Goal: Task Accomplishment & Management: Manage account settings

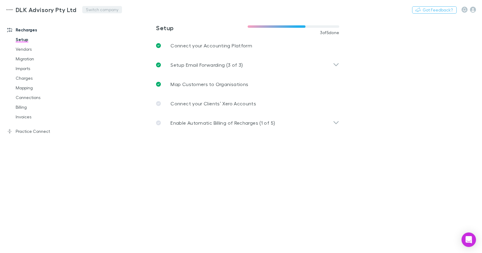
click at [92, 11] on button "Switch company" at bounding box center [102, 9] width 40 height 7
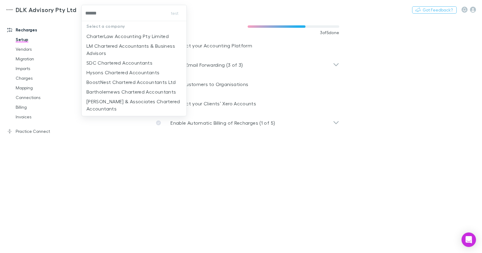
type input "*******"
click at [171, 35] on li "CharterLaw Accounting Pty Limited" at bounding box center [134, 36] width 105 height 10
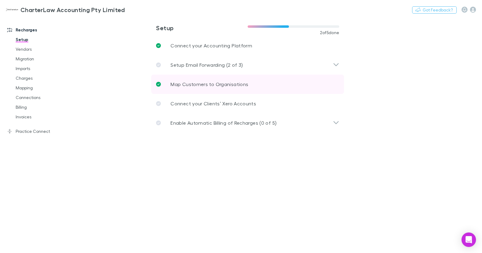
click at [174, 87] on p "Map Customers to Organisations" at bounding box center [210, 83] width 78 height 7
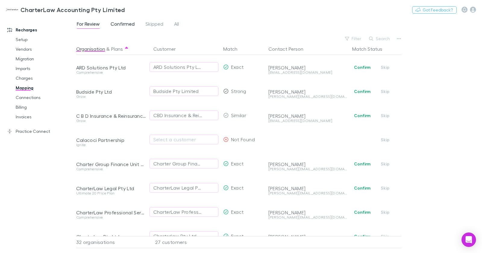
click at [124, 24] on span "Confirmed" at bounding box center [123, 25] width 24 height 8
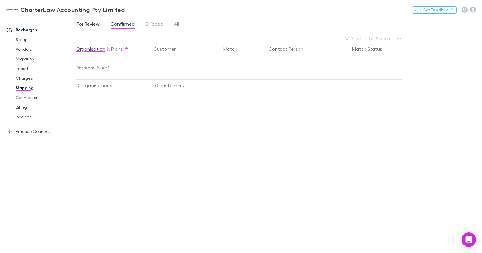
click at [98, 25] on span "For Review" at bounding box center [88, 25] width 23 height 8
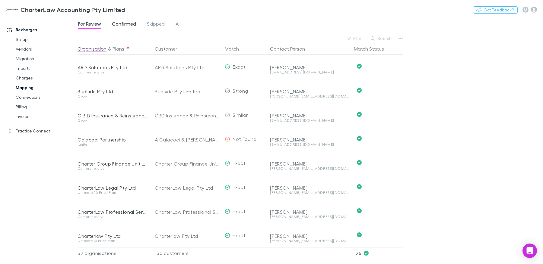
click at [117, 23] on span "Confirmed" at bounding box center [124, 25] width 24 height 8
click at [97, 23] on span "For Review" at bounding box center [89, 25] width 23 height 8
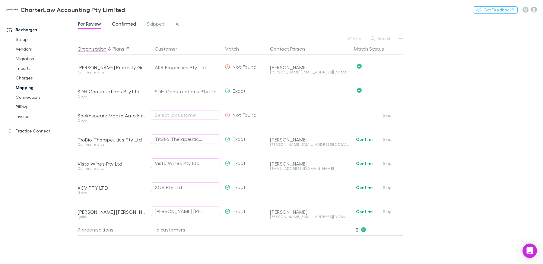
click at [125, 23] on span "Confirmed" at bounding box center [124, 25] width 24 height 8
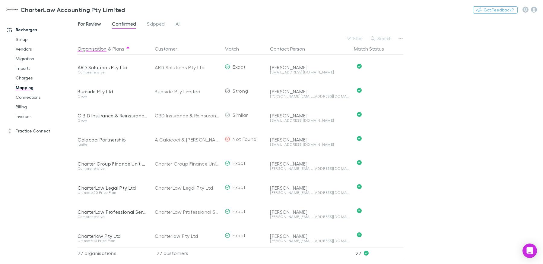
click at [100, 23] on span "For Review" at bounding box center [89, 25] width 23 height 8
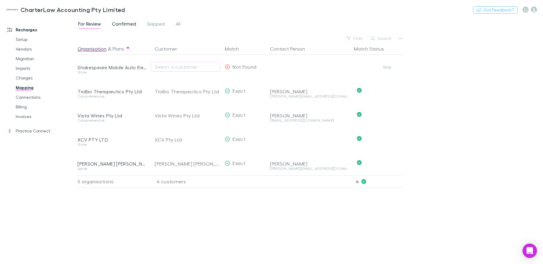
click at [125, 21] on span "Confirmed" at bounding box center [124, 25] width 24 height 8
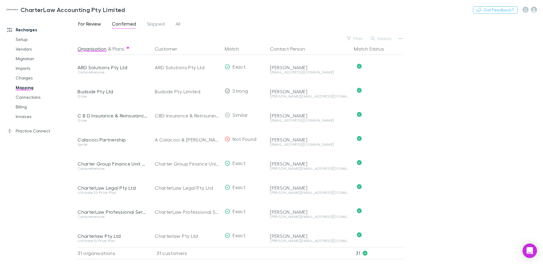
click at [97, 24] on span "For Review" at bounding box center [89, 25] width 23 height 8
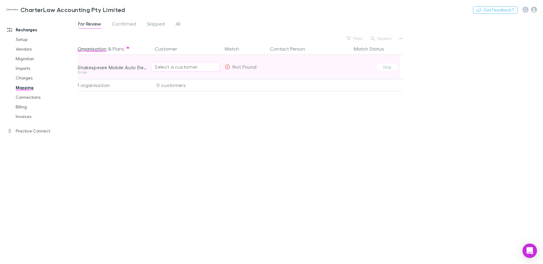
click at [162, 67] on div "Select a customer" at bounding box center [185, 66] width 61 height 7
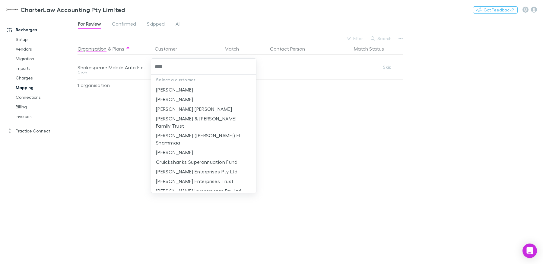
type input "*****"
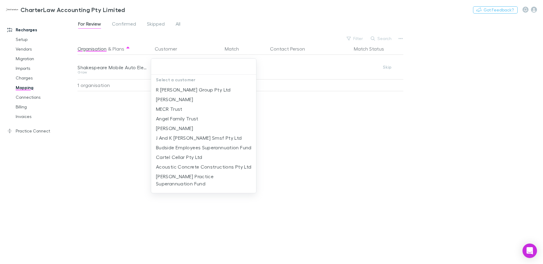
click at [127, 86] on div at bounding box center [271, 132] width 543 height 264
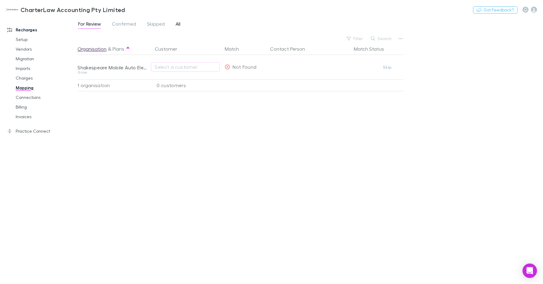
click at [178, 24] on span "All" at bounding box center [177, 25] width 5 height 8
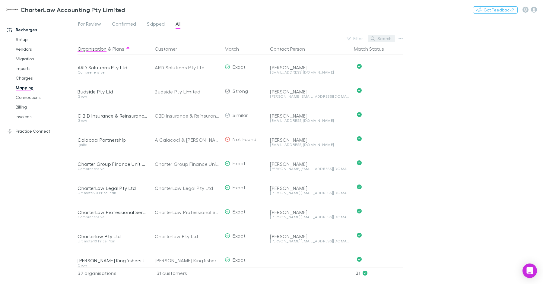
click at [383, 39] on button "Search" at bounding box center [380, 38] width 27 height 7
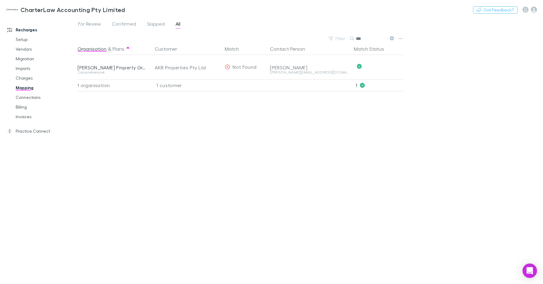
type input "***"
click at [393, 37] on icon at bounding box center [391, 38] width 4 height 4
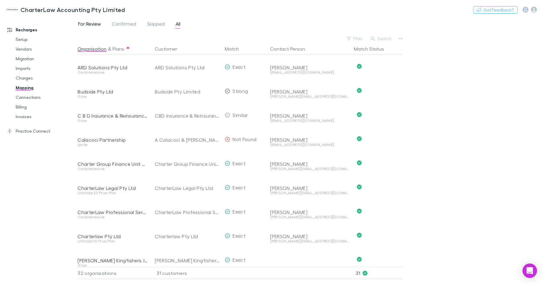
click at [95, 22] on span "For Review" at bounding box center [89, 25] width 23 height 8
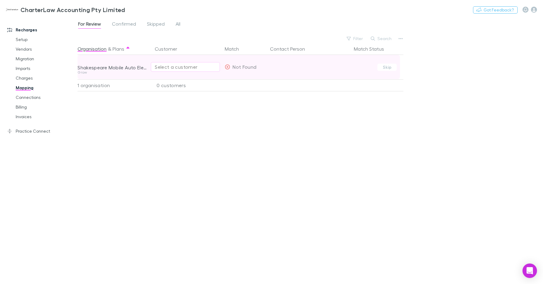
click at [182, 65] on div "Select a customer" at bounding box center [185, 66] width 61 height 7
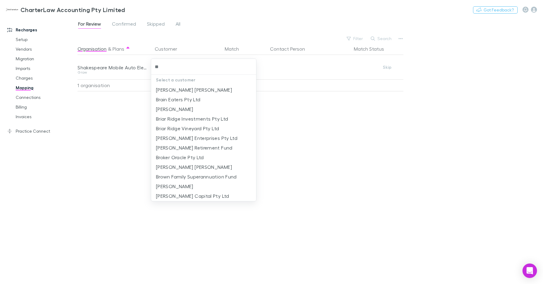
type input "*"
click at [280, 25] on div at bounding box center [271, 142] width 543 height 284
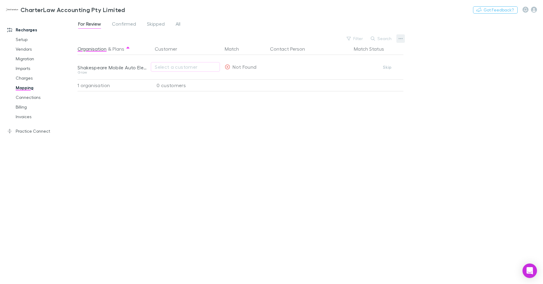
click at [401, 37] on icon "button" at bounding box center [400, 38] width 4 height 5
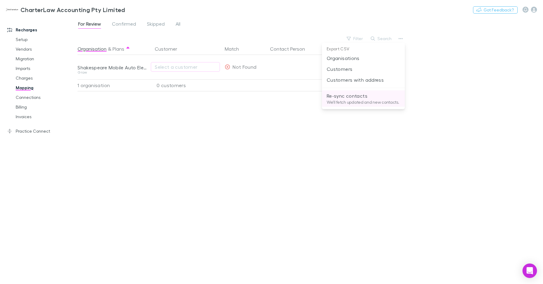
click at [346, 104] on p "We'll fetch updated and new contacts." at bounding box center [362, 101] width 73 height 5
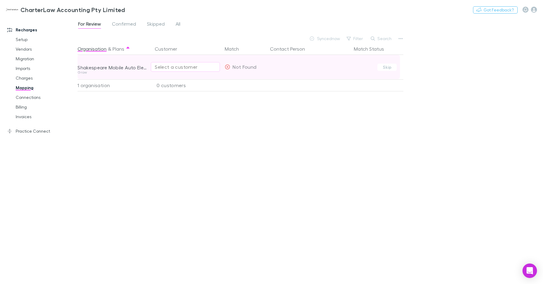
click at [178, 66] on div "Select a customer" at bounding box center [185, 66] width 61 height 7
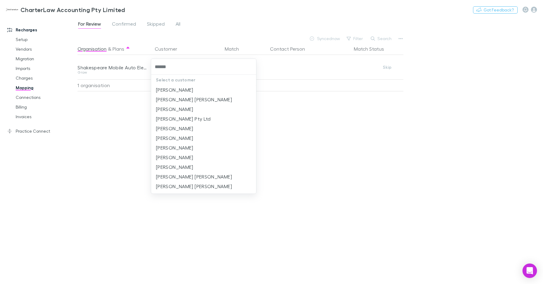
type input "*******"
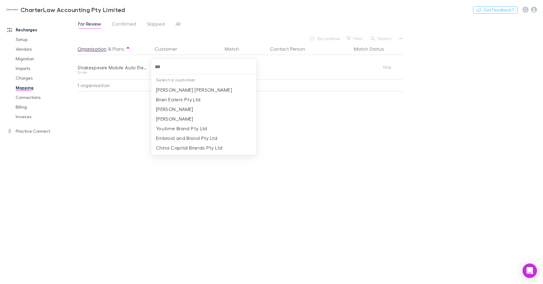
type input "****"
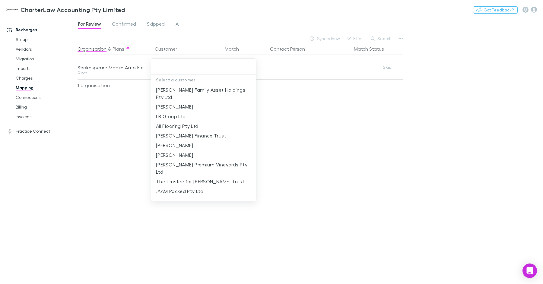
click at [113, 113] on div at bounding box center [271, 142] width 543 height 284
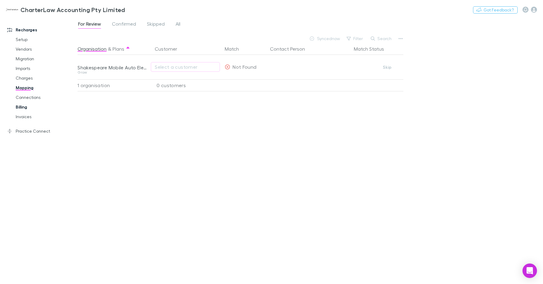
click at [27, 109] on link "Billing" at bounding box center [43, 107] width 67 height 10
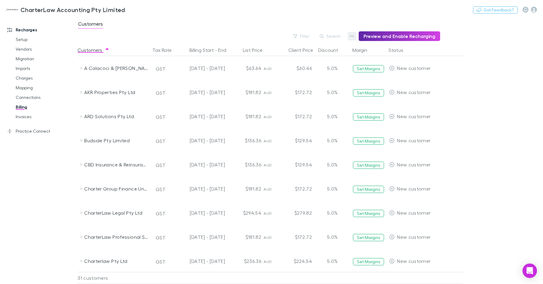
click at [356, 37] on button "button" at bounding box center [352, 36] width 8 height 8
click at [306, 54] on p "Discount Split" at bounding box center [317, 55] width 73 height 7
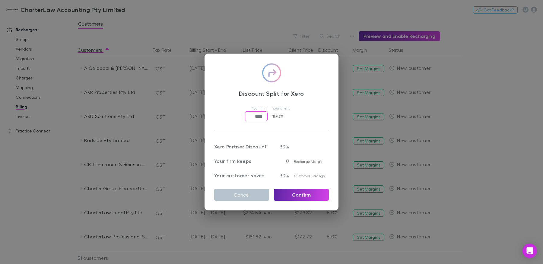
click at [248, 118] on input "****" at bounding box center [256, 117] width 23 height 10
type input "******"
drag, startPoint x: 294, startPoint y: 193, endPoint x: 263, endPoint y: 103, distance: 94.9
click at [294, 193] on button "Confirm" at bounding box center [301, 195] width 55 height 12
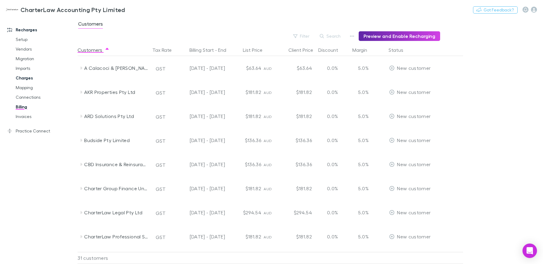
click at [32, 78] on link "Charges" at bounding box center [43, 78] width 67 height 10
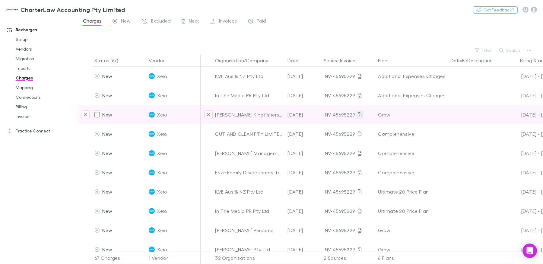
click at [358, 115] on icon at bounding box center [360, 114] width 4 height 5
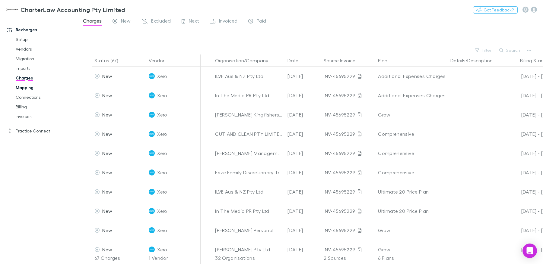
click at [24, 87] on link "Mapping" at bounding box center [43, 88] width 67 height 10
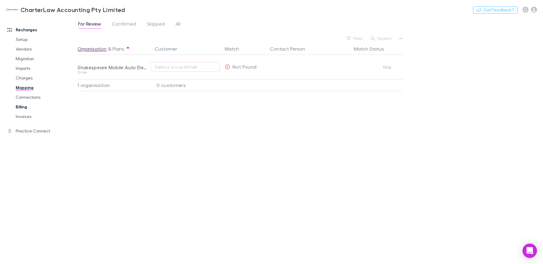
click at [27, 107] on link "Billing" at bounding box center [43, 107] width 67 height 10
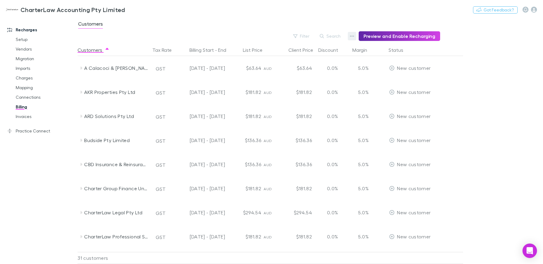
click at [354, 35] on icon "button" at bounding box center [352, 36] width 4 height 5
click at [300, 65] on p "Admin Fee" at bounding box center [317, 66] width 73 height 7
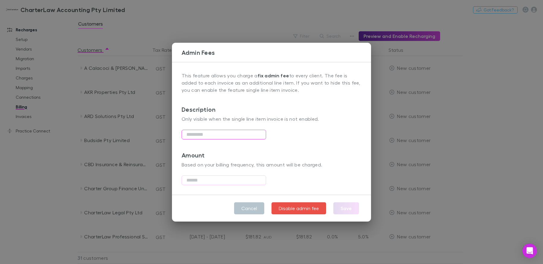
click at [218, 136] on input "text" at bounding box center [223, 135] width 84 height 10
type input "*"
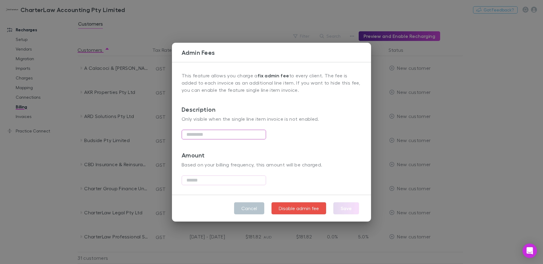
type input "*"
click at [349, 208] on button "Save" at bounding box center [346, 209] width 26 height 12
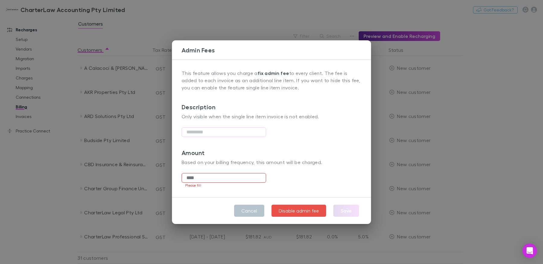
type input "****"
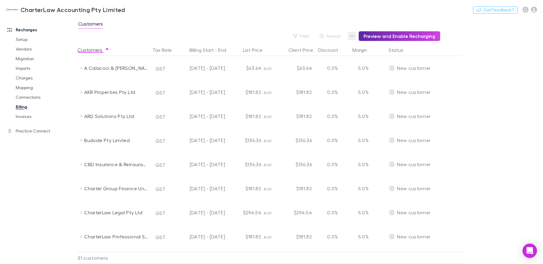
click at [354, 36] on icon "button" at bounding box center [352, 36] width 4 height 5
click at [304, 55] on p "Discount Split" at bounding box center [317, 55] width 73 height 7
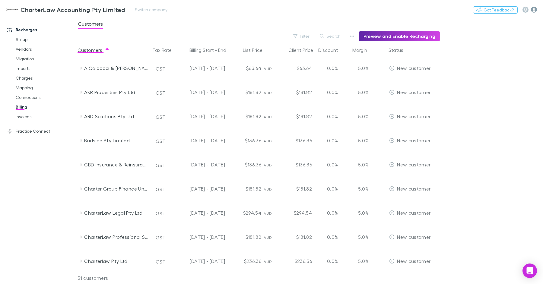
click at [482, 9] on icon "button" at bounding box center [534, 10] width 6 height 6
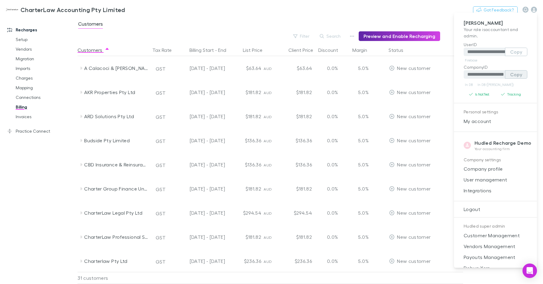
click at [482, 75] on button "Copy" at bounding box center [516, 74] width 22 height 8
click at [29, 88] on div at bounding box center [271, 142] width 543 height 284
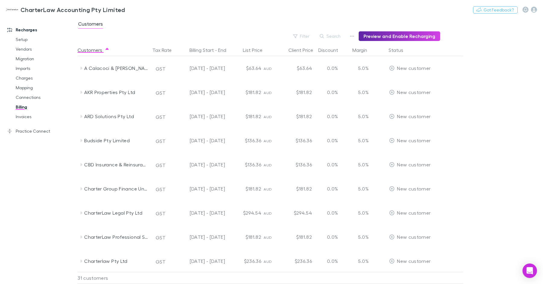
click at [27, 88] on div "**********" at bounding box center [271, 142] width 543 height 284
click at [28, 86] on link "Mapping" at bounding box center [43, 88] width 67 height 10
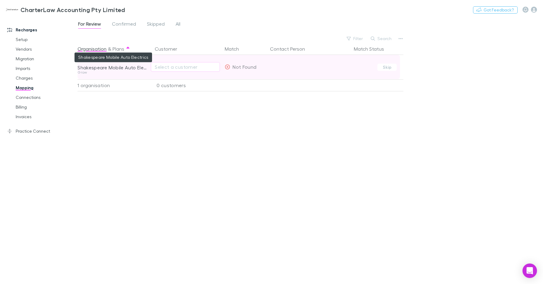
click at [117, 69] on div "Shakespeare Mobile Auto Electrics" at bounding box center [112, 68] width 70 height 6
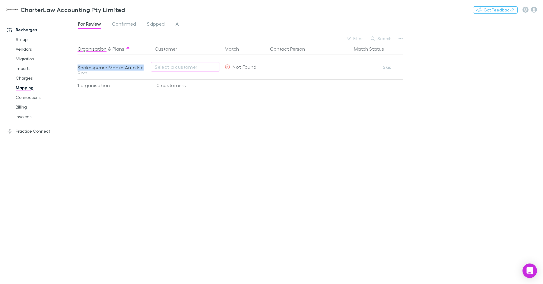
copy div "Shakespeare Mobile Auto Electrics"
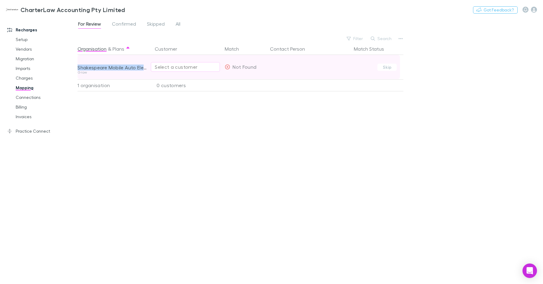
click at [166, 63] on button "Select a customer" at bounding box center [185, 67] width 69 height 10
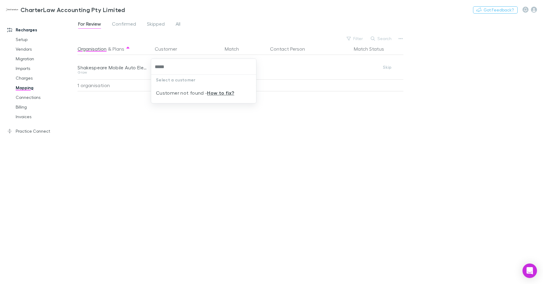
type input "****"
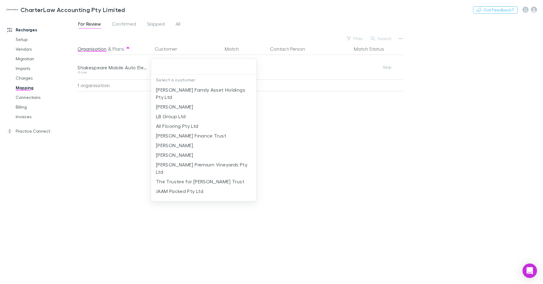
click at [272, 33] on div at bounding box center [271, 142] width 543 height 284
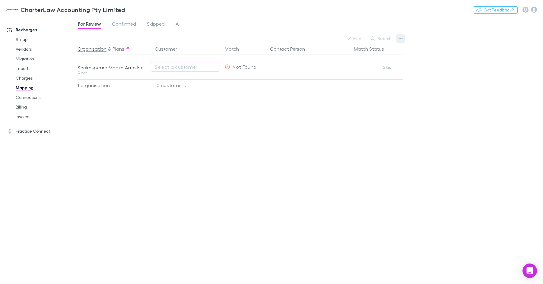
click at [399, 39] on icon "button" at bounding box center [400, 38] width 4 height 1
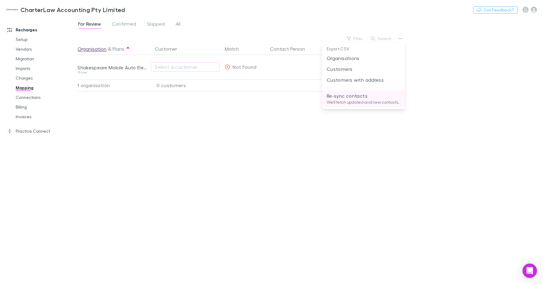
click at [366, 93] on p "Re-sync contacts" at bounding box center [362, 95] width 73 height 7
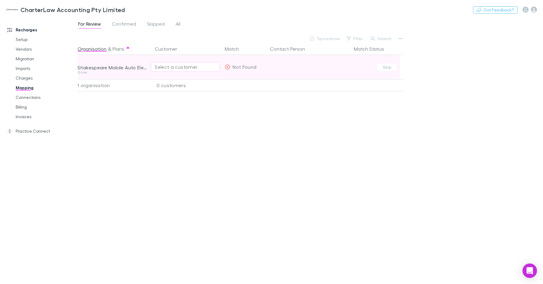
click at [204, 63] on div "Select a customer" at bounding box center [185, 66] width 61 height 7
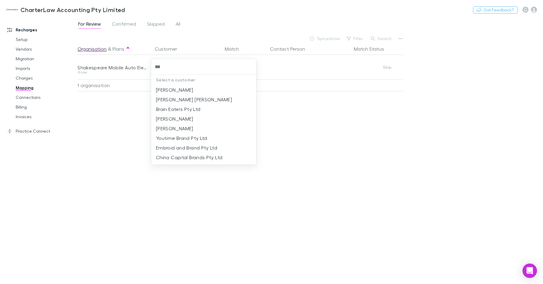
type input "****"
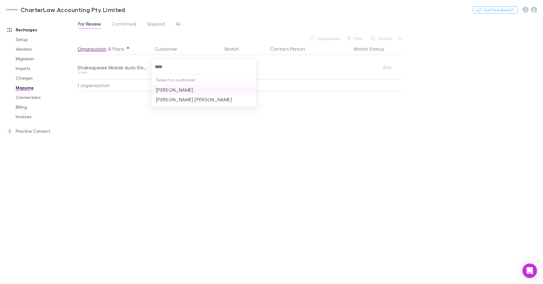
click at [208, 87] on li "Brad James Shakespeare" at bounding box center [203, 90] width 105 height 10
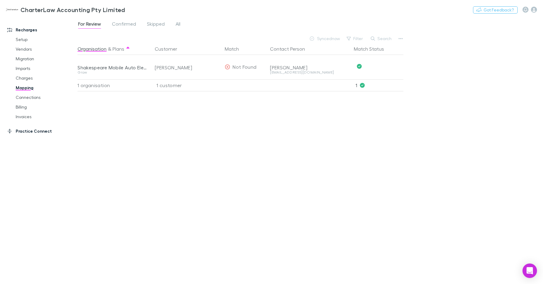
click at [34, 127] on link "Practice Connect" at bounding box center [38, 131] width 75 height 10
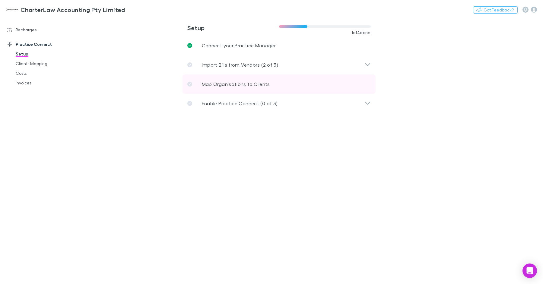
click at [211, 83] on p "Map Organisations to Clients" at bounding box center [236, 83] width 68 height 7
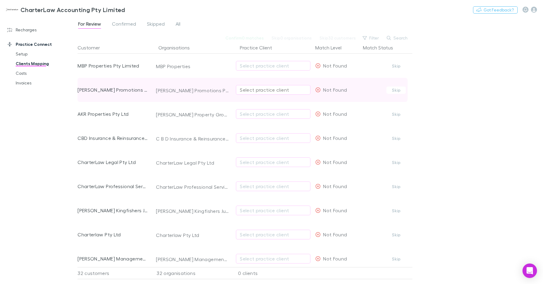
drag, startPoint x: 261, startPoint y: 96, endPoint x: 262, endPoint y: 93, distance: 3.4
click at [261, 96] on div "Select practice client" at bounding box center [273, 90] width 74 height 24
click at [262, 92] on div "Select practice client" at bounding box center [273, 89] width 67 height 7
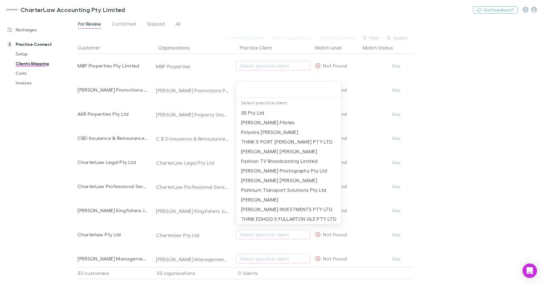
click at [50, 129] on div at bounding box center [271, 142] width 543 height 284
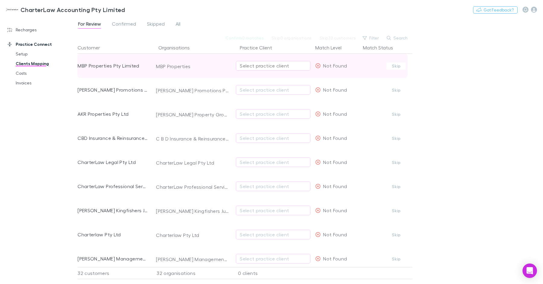
click at [274, 66] on div "Select practice client" at bounding box center [273, 65] width 67 height 7
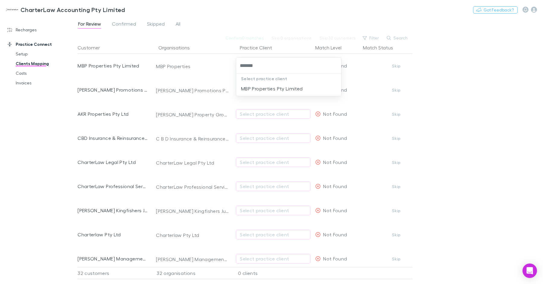
type input "*******"
drag, startPoint x: 39, startPoint y: 112, endPoint x: 45, endPoint y: 109, distance: 7.3
click at [39, 112] on div at bounding box center [271, 142] width 543 height 284
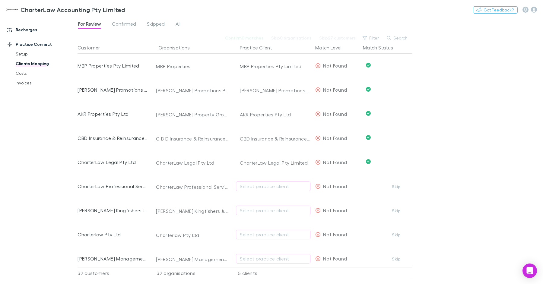
click at [30, 30] on link "Recharges" at bounding box center [38, 30] width 75 height 10
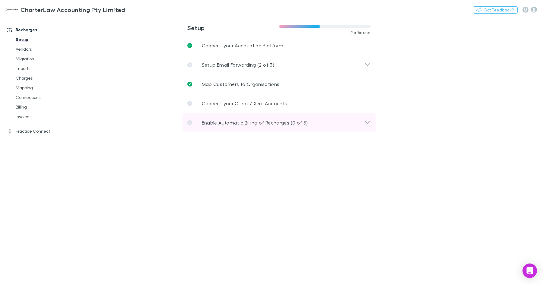
click at [239, 120] on p "Enable Automatic Billing of Recharges (0 of 5)" at bounding box center [255, 122] width 106 height 7
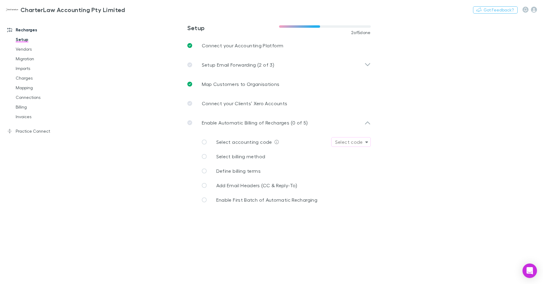
click at [346, 141] on div "Select code" at bounding box center [349, 141] width 28 height 7
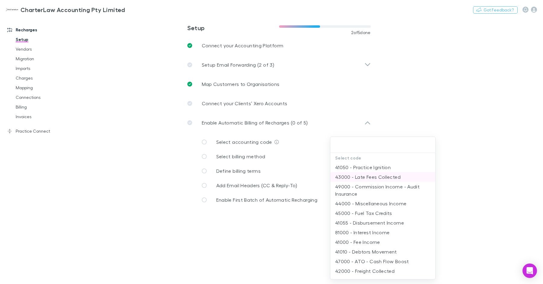
scroll to position [20, 0]
click at [401, 221] on li "41055 - Disbursement Income" at bounding box center [382, 222] width 105 height 10
type input "**********"
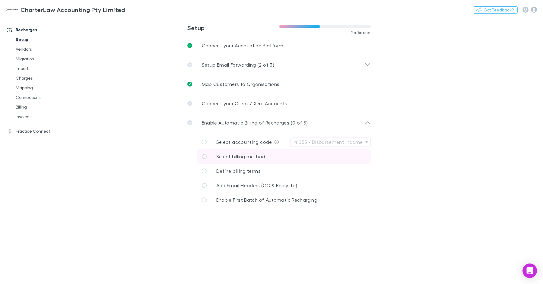
click at [281, 154] on link "Select billing method" at bounding box center [284, 156] width 174 height 14
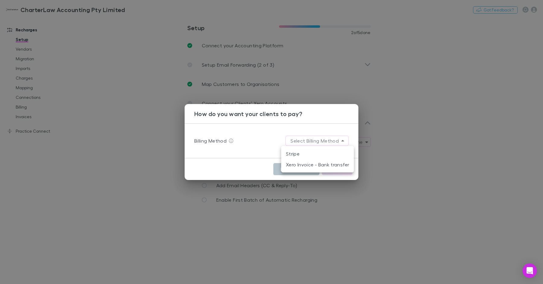
click at [327, 140] on body "**********" at bounding box center [271, 142] width 543 height 284
click at [320, 156] on li "Stripe" at bounding box center [317, 153] width 73 height 11
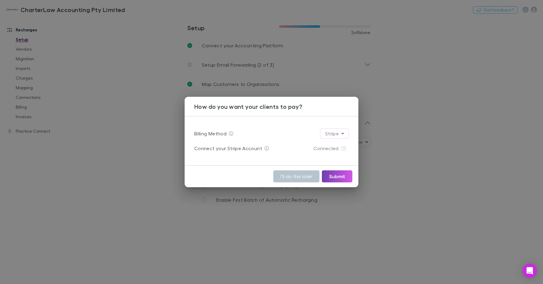
click at [332, 174] on button "Submit" at bounding box center [337, 176] width 30 height 12
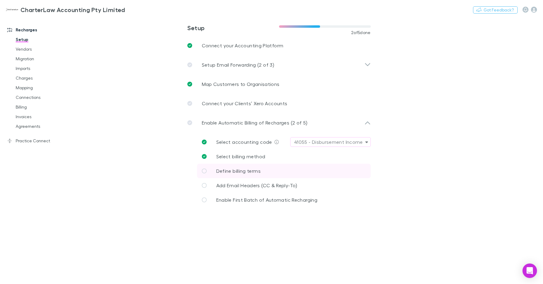
click at [247, 168] on p "Define billing terms" at bounding box center [238, 170] width 44 height 7
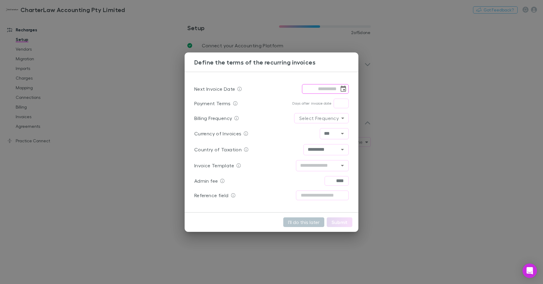
click at [344, 89] on icon "Choose date" at bounding box center [342, 89] width 5 height 6
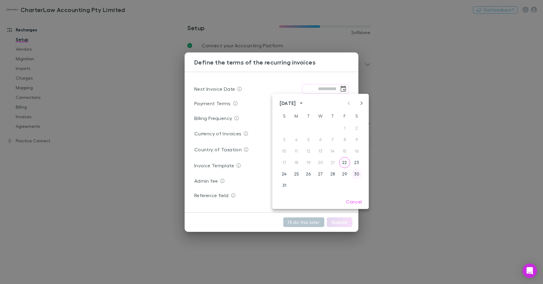
click at [354, 174] on button "30" at bounding box center [356, 174] width 11 height 11
type input "**********"
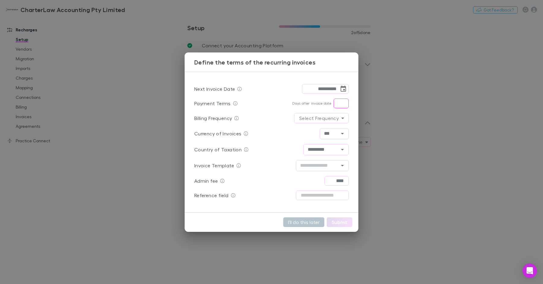
click at [343, 102] on input "text" at bounding box center [340, 104] width 15 height 10
click at [341, 105] on input "text" at bounding box center [340, 104] width 15 height 10
type input "*"
click at [336, 171] on div "​" at bounding box center [322, 165] width 53 height 11
type input "*"
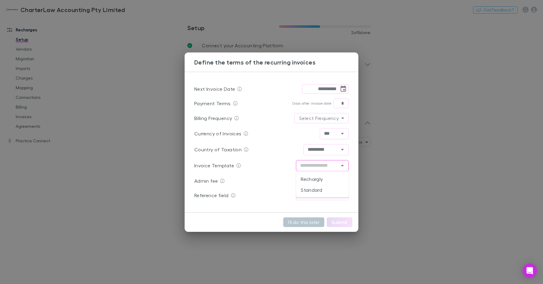
click at [324, 180] on li "Rechargly" at bounding box center [322, 179] width 53 height 11
type input "*********"
drag, startPoint x: 267, startPoint y: 185, endPoint x: 274, endPoint y: 179, distance: 9.2
click at [267, 185] on div "Admin fee **** ​" at bounding box center [271, 181] width 154 height 14
click at [322, 118] on body "**********" at bounding box center [271, 142] width 543 height 284
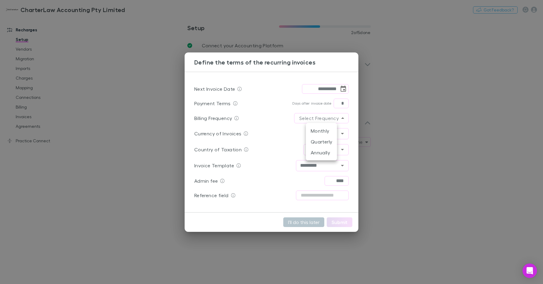
click at [323, 126] on li "Monthly" at bounding box center [321, 130] width 31 height 11
click at [344, 221] on button "Submit" at bounding box center [339, 222] width 26 height 10
type input "**********"
type input "*"
type input "*********"
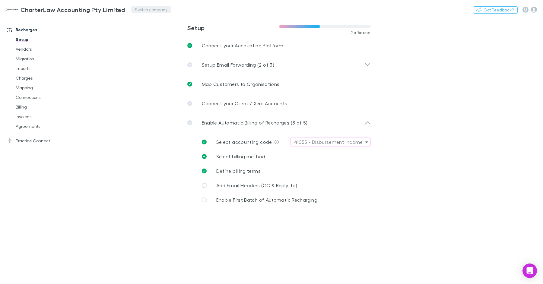
click at [150, 11] on button "Switch company" at bounding box center [151, 9] width 40 height 7
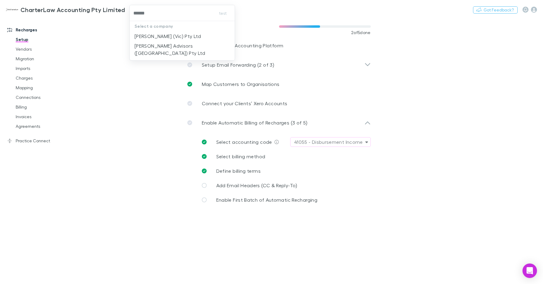
type input "*******"
click at [172, 47] on p "William Buck Advisors (WA) Pty Ltd" at bounding box center [182, 49] width 96 height 14
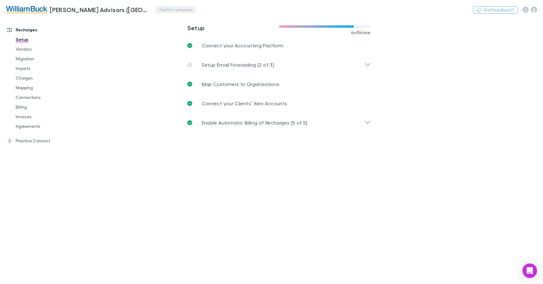
click at [163, 9] on button "Switch company" at bounding box center [176, 9] width 40 height 7
type input "*****"
click at [172, 34] on p "William Buck (Vic) Pty Ltd" at bounding box center [194, 36] width 66 height 7
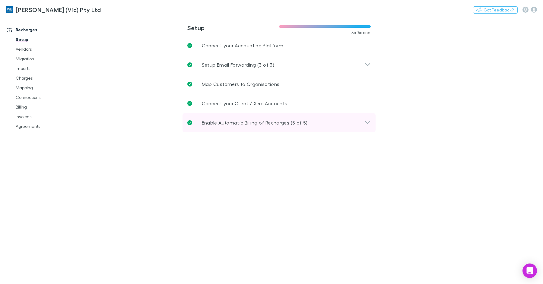
click at [241, 120] on p "Enable Automatic Billing of Recharges (5 of 5)" at bounding box center [255, 122] width 106 height 7
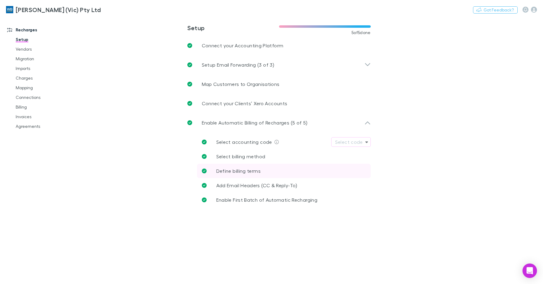
click at [252, 173] on span "Define billing terms" at bounding box center [238, 171] width 44 height 6
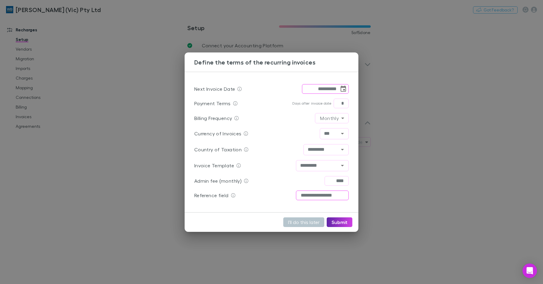
click at [326, 194] on input "**********" at bounding box center [322, 196] width 53 height 10
drag, startPoint x: 162, startPoint y: 143, endPoint x: 130, endPoint y: 38, distance: 110.5
click at [162, 143] on div "**********" at bounding box center [271, 142] width 543 height 284
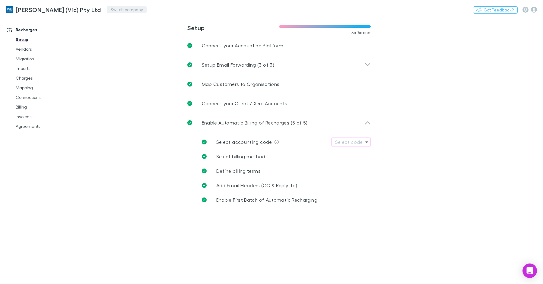
click at [115, 8] on button "Switch company" at bounding box center [127, 9] width 40 height 7
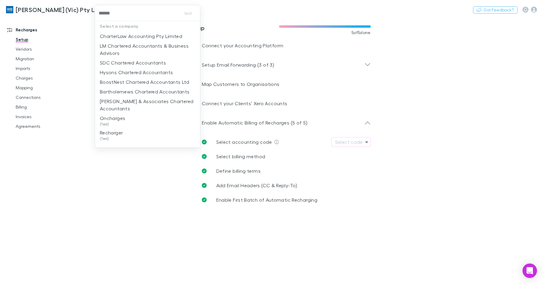
type input "*******"
click at [121, 32] on li "CharterLaw Accounting Pty Limited" at bounding box center [147, 36] width 105 height 10
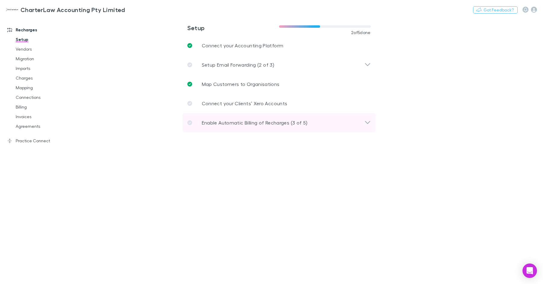
click at [255, 125] on p "Enable Automatic Billing of Recharges (3 of 5)" at bounding box center [255, 122] width 106 height 7
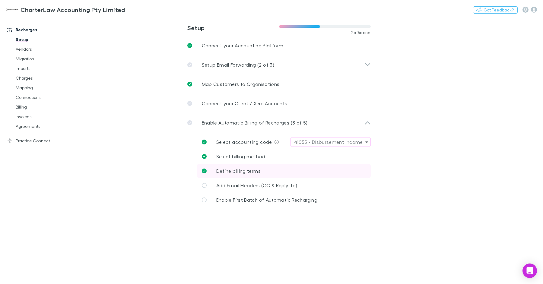
click at [254, 174] on link "Define billing terms" at bounding box center [284, 171] width 174 height 14
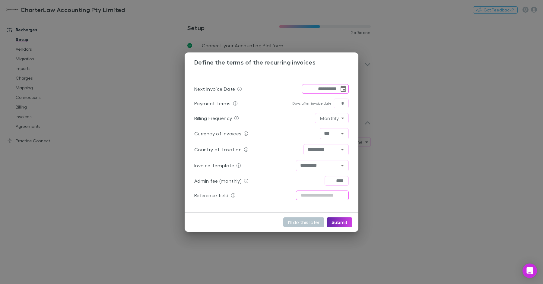
click at [310, 191] on input "text" at bounding box center [322, 196] width 53 height 10
click at [311, 194] on input "text" at bounding box center [322, 196] width 53 height 10
paste input "**********"
click at [339, 220] on button "Submit" at bounding box center [339, 222] width 26 height 10
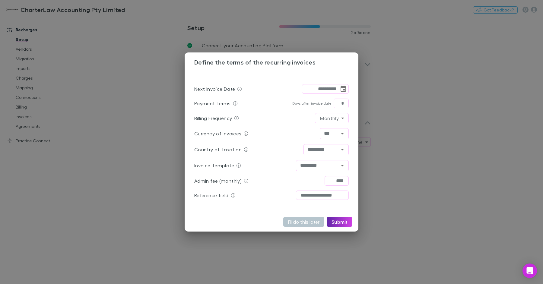
scroll to position [0, 0]
type input "**********"
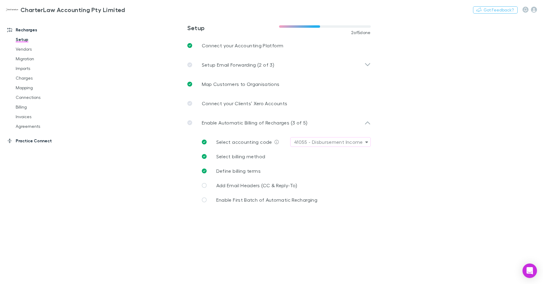
click at [39, 139] on link "Practice Connect" at bounding box center [38, 141] width 75 height 10
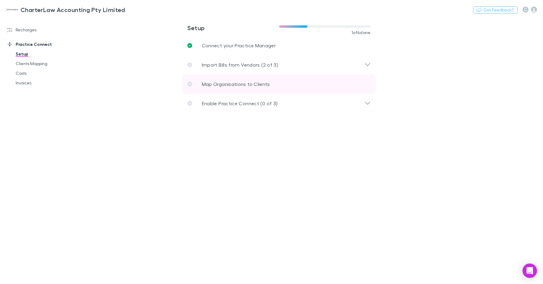
click at [221, 80] on link "Map Organisations to Clients" at bounding box center [278, 83] width 193 height 19
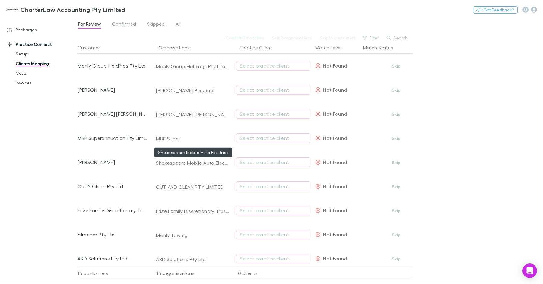
scroll to position [130, 0]
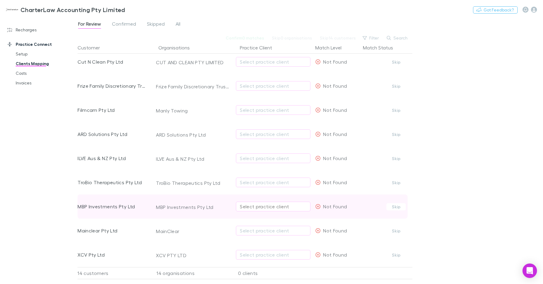
click at [264, 203] on div "Select practice client" at bounding box center [273, 206] width 67 height 7
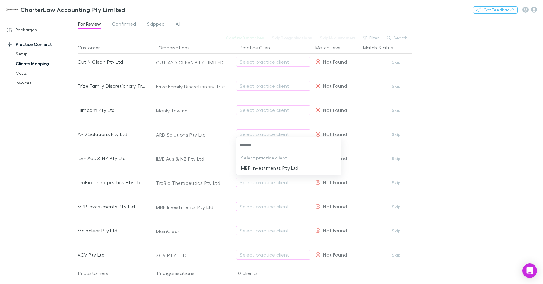
type input "******"
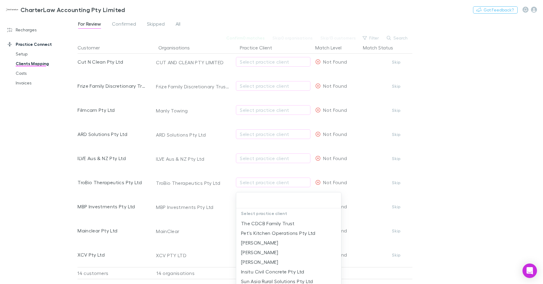
click at [262, 166] on div at bounding box center [271, 142] width 543 height 284
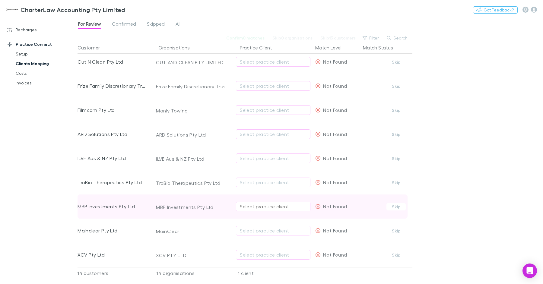
click at [267, 203] on div "Select practice client" at bounding box center [273, 206] width 67 height 7
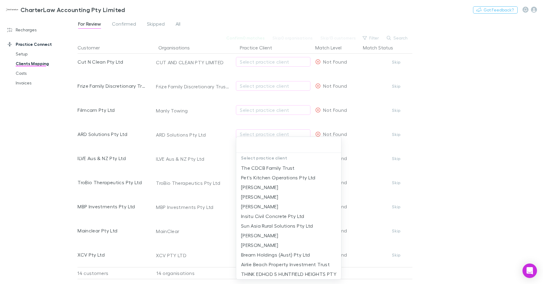
click at [466, 179] on div at bounding box center [271, 142] width 543 height 284
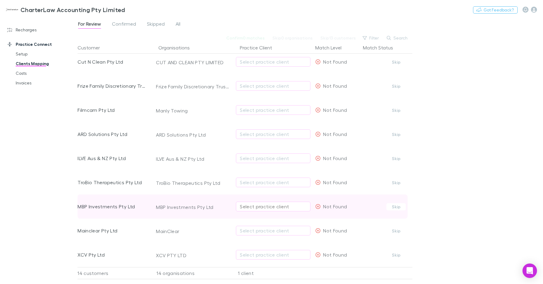
click at [288, 203] on div "Select practice client" at bounding box center [273, 206] width 67 height 7
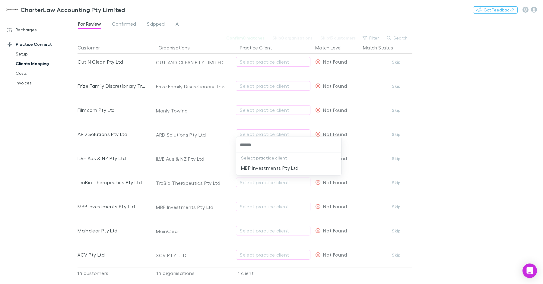
type input "*******"
click at [272, 225] on li "MBP Investments Pty Ltd" at bounding box center [288, 224] width 105 height 10
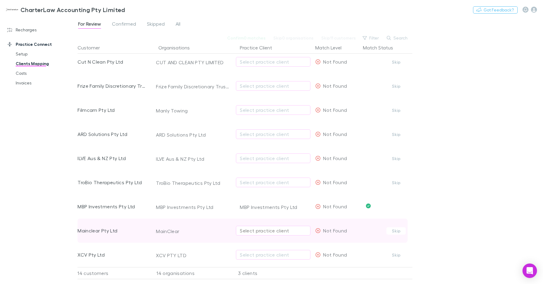
click at [269, 227] on div "Select practice client" at bounding box center [273, 230] width 67 height 7
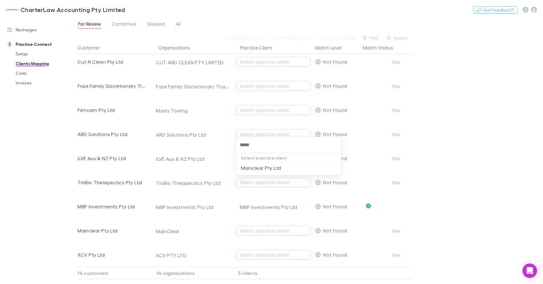
type input "******"
click at [270, 169] on li "Mainclear Pty Ltd" at bounding box center [288, 168] width 105 height 10
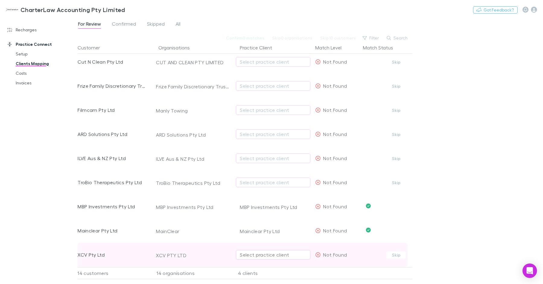
click at [260, 251] on div "Select practice client" at bounding box center [273, 254] width 67 height 7
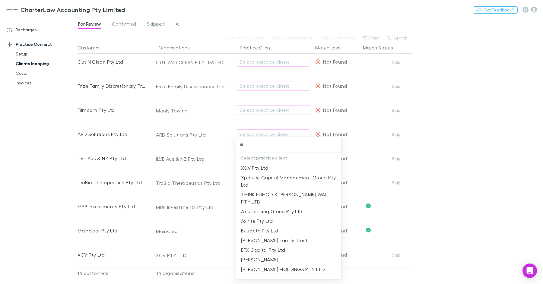
type input "***"
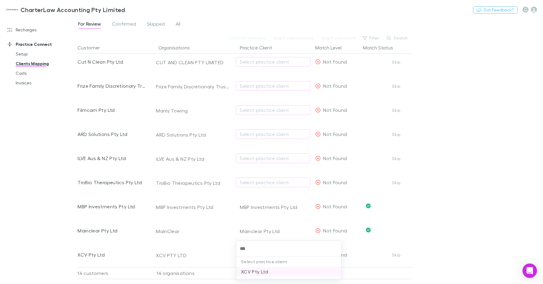
click at [261, 252] on li "XCV Pty Ltd" at bounding box center [288, 272] width 105 height 10
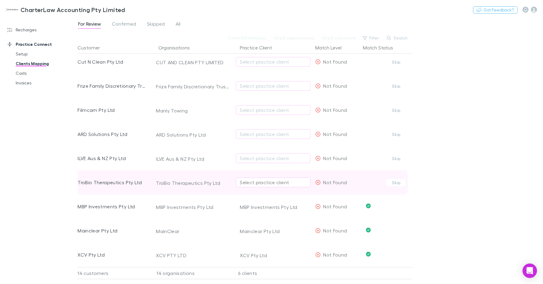
click at [256, 179] on div "Select practice client" at bounding box center [273, 182] width 67 height 7
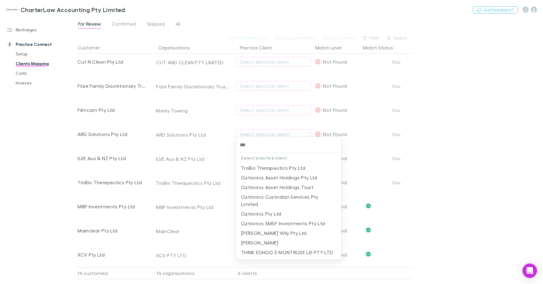
type input "****"
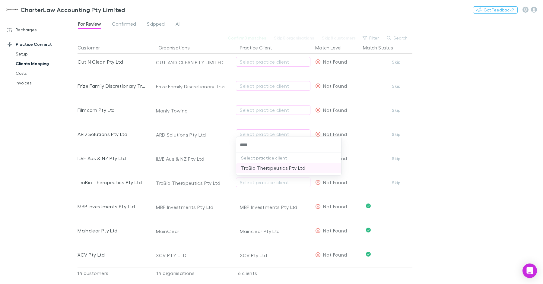
click at [262, 170] on li "TroBio Therapeutics Pty Ltd" at bounding box center [288, 168] width 105 height 10
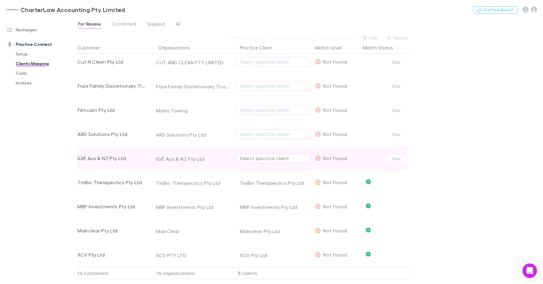
click at [265, 155] on div "Select practice client" at bounding box center [273, 158] width 67 height 7
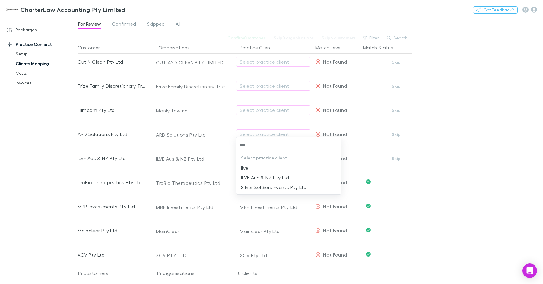
type input "****"
click at [282, 177] on li "ILVE Aus & NZ Pty Ltd" at bounding box center [288, 178] width 105 height 10
click at [17, 56] on link "Setup" at bounding box center [43, 54] width 67 height 10
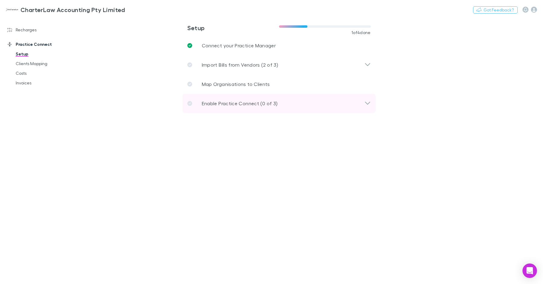
click at [242, 102] on p "Enable Practice Connect (0 of 3)" at bounding box center [240, 103] width 76 height 7
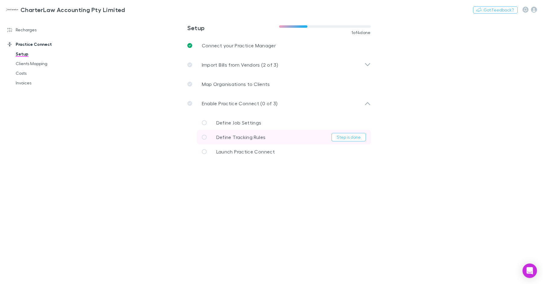
click at [260, 134] on p "Define Tracking Rules" at bounding box center [240, 137] width 49 height 7
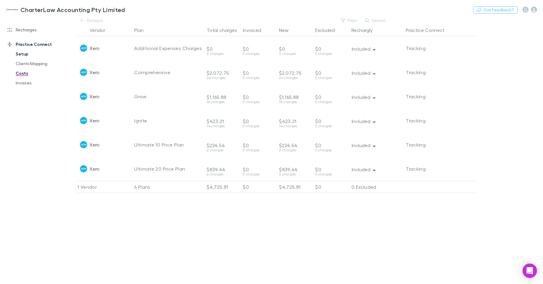
click at [24, 53] on link "Setup" at bounding box center [43, 54] width 67 height 10
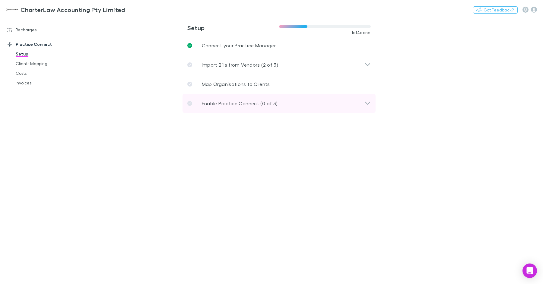
click at [231, 104] on p "Enable Practice Connect (0 of 3)" at bounding box center [240, 103] width 76 height 7
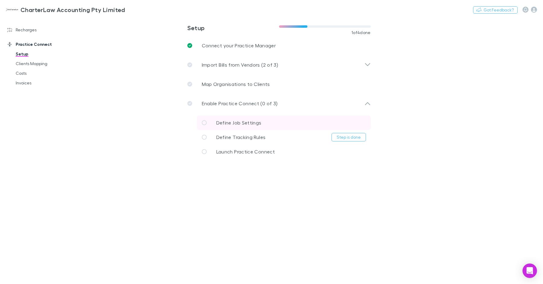
click at [253, 121] on span "Define Job Settings" at bounding box center [238, 123] width 45 height 6
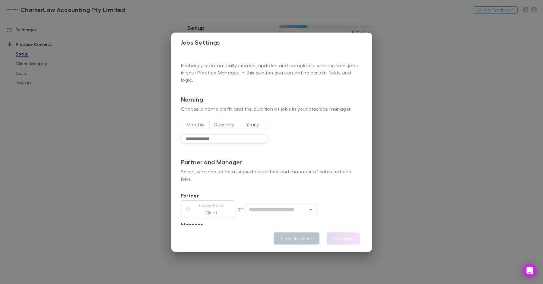
click at [252, 120] on button "Yearly" at bounding box center [252, 125] width 29 height 10
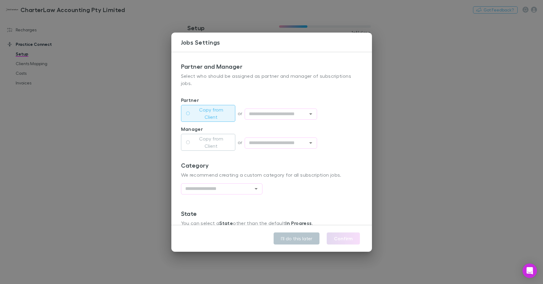
scroll to position [110, 0]
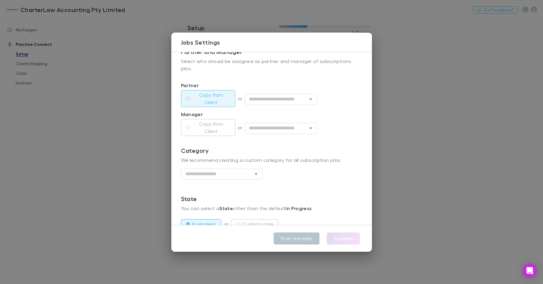
click at [185, 90] on button "Copy from Client" at bounding box center [208, 98] width 54 height 17
click at [194, 119] on button "Copy from Client" at bounding box center [208, 127] width 54 height 17
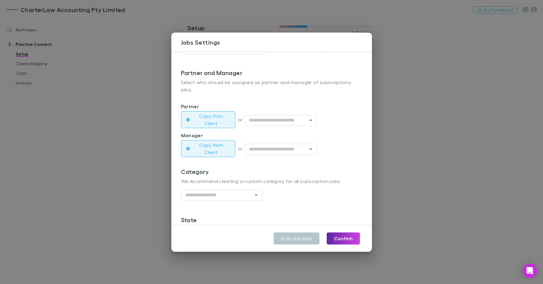
scroll to position [115, 0]
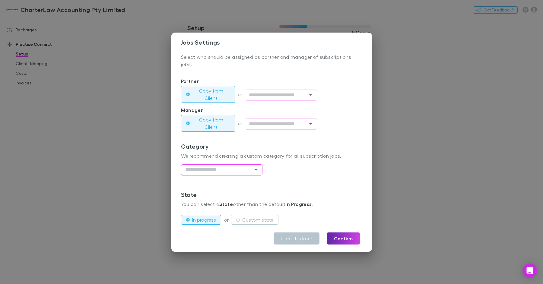
click at [251, 164] on div "​" at bounding box center [221, 169] width 81 height 11
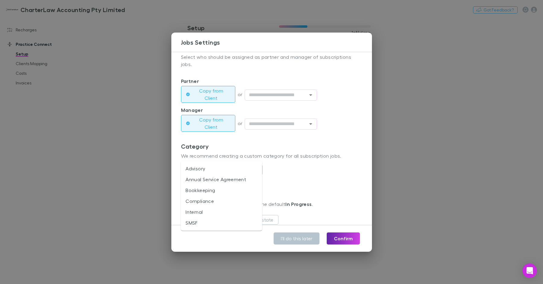
click at [214, 169] on li "Advisory" at bounding box center [221, 168] width 81 height 11
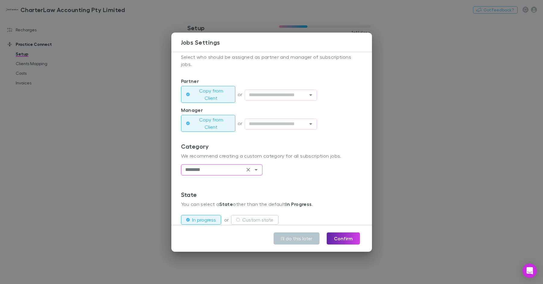
scroll to position [124, 0]
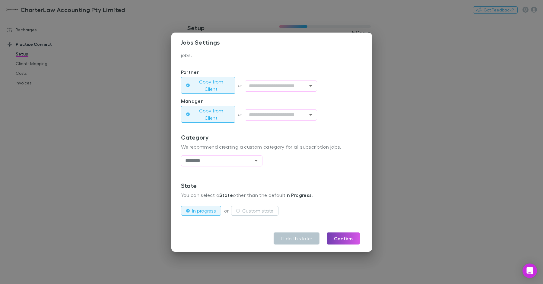
click at [338, 235] on button "Confirm" at bounding box center [342, 238] width 33 height 12
type input "********"
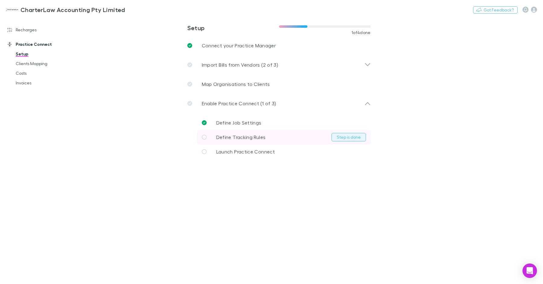
click at [342, 139] on button "Step is done" at bounding box center [348, 137] width 34 height 8
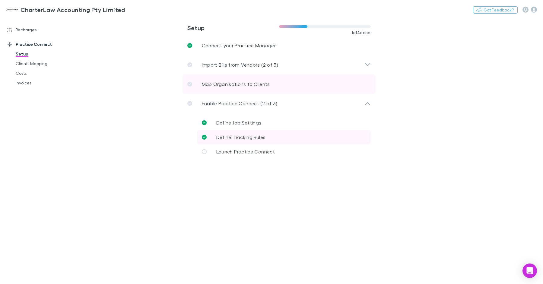
click at [207, 85] on p "Map Organisations to Clients" at bounding box center [236, 83] width 68 height 7
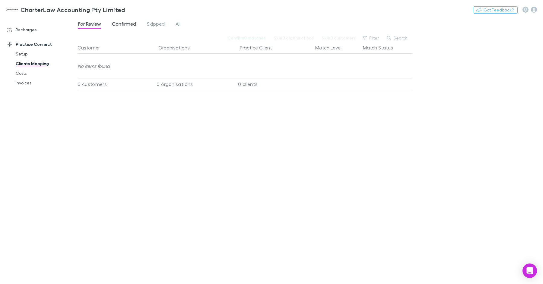
click at [127, 27] on span "Confirmed" at bounding box center [124, 25] width 24 height 8
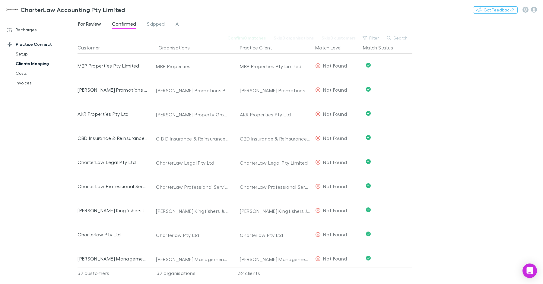
click at [81, 22] on span "For Review" at bounding box center [89, 25] width 23 height 8
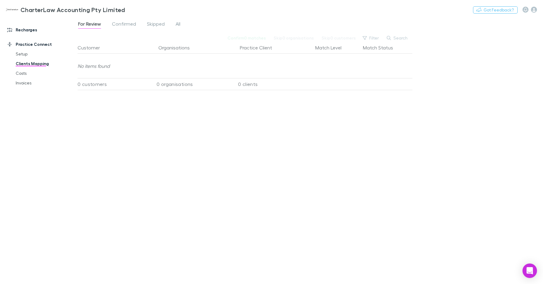
click at [27, 30] on link "Recharges" at bounding box center [38, 30] width 75 height 10
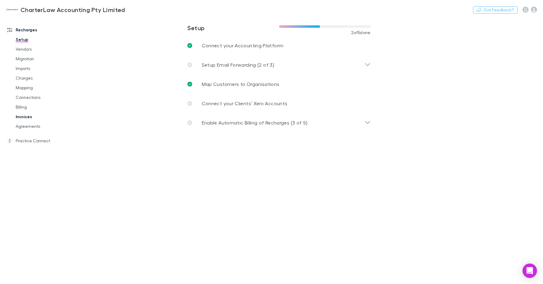
click at [28, 118] on link "Invoices" at bounding box center [43, 117] width 67 height 10
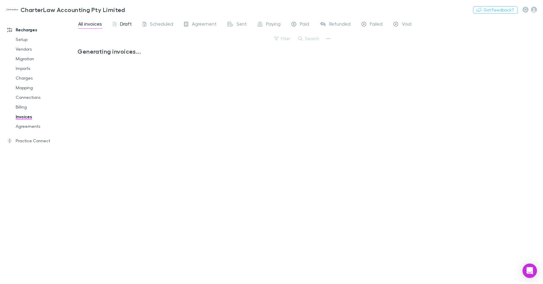
click at [121, 24] on span "Draft" at bounding box center [126, 25] width 12 height 8
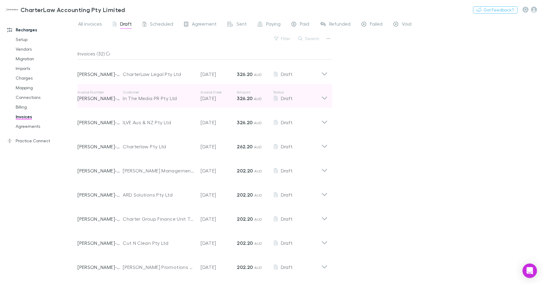
click at [150, 98] on div "In The Media PR Pty Ltd" at bounding box center [159, 98] width 72 height 7
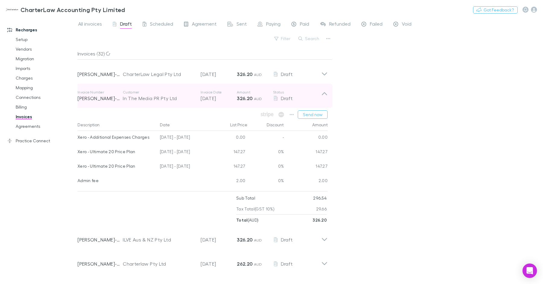
click at [155, 98] on div "In The Media PR Pty Ltd" at bounding box center [159, 98] width 72 height 7
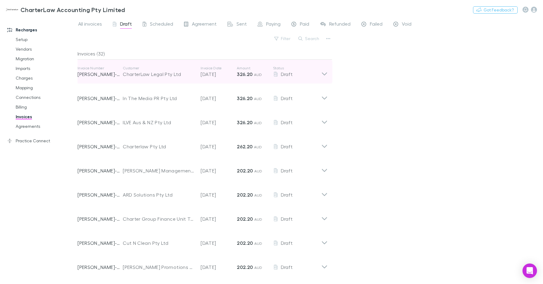
click at [157, 74] on div "CharterLaw Legal Pty Ltd" at bounding box center [159, 74] width 72 height 7
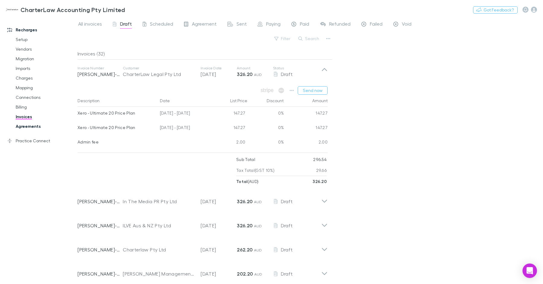
click at [36, 125] on link "Agreements" at bounding box center [43, 126] width 67 height 10
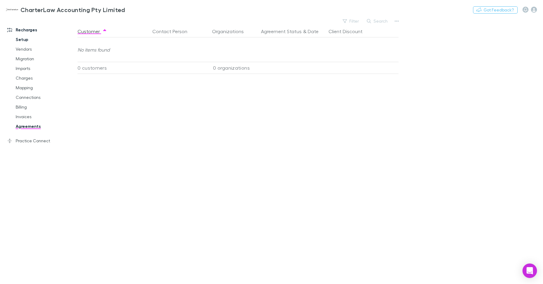
click at [20, 39] on link "Setup" at bounding box center [43, 40] width 67 height 10
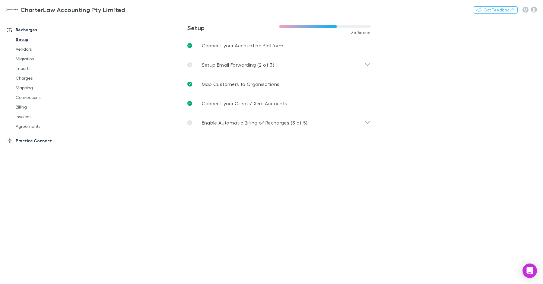
drag, startPoint x: 34, startPoint y: 138, endPoint x: 38, endPoint y: 138, distance: 3.6
click at [34, 137] on link "Practice Connect" at bounding box center [38, 141] width 75 height 10
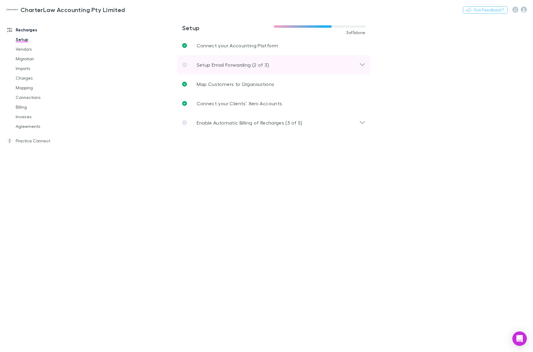
click at [224, 67] on p "Setup Email Forwarding (2 of 3)" at bounding box center [233, 64] width 72 height 7
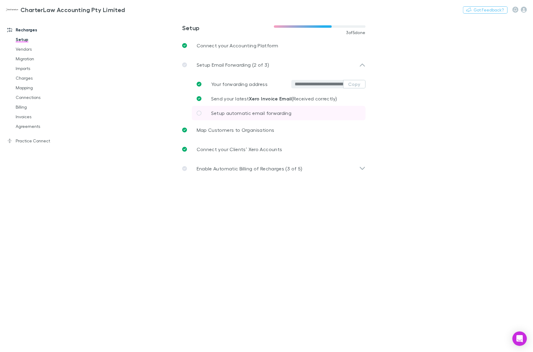
click at [243, 115] on span "Setup automatic email forwarding" at bounding box center [251, 113] width 80 height 6
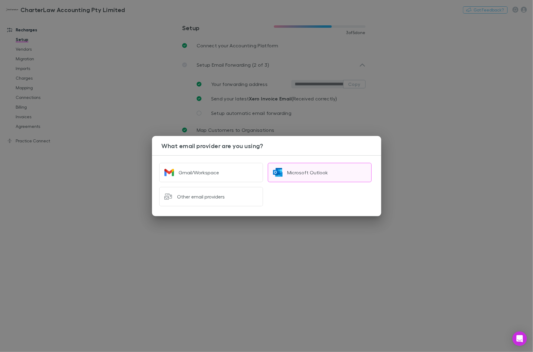
click at [286, 166] on button "Microsoft Outlook" at bounding box center [320, 172] width 104 height 19
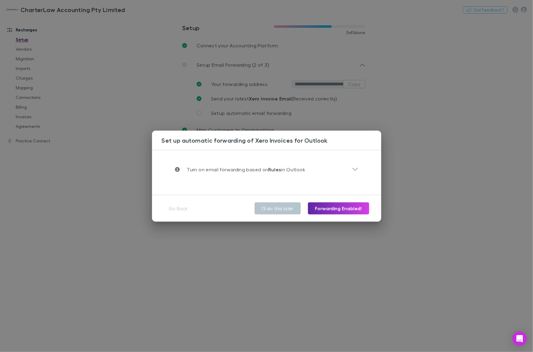
drag, startPoint x: 276, startPoint y: 171, endPoint x: 272, endPoint y: 171, distance: 4.5
click at [276, 171] on strong "Rules" at bounding box center [274, 169] width 13 height 6
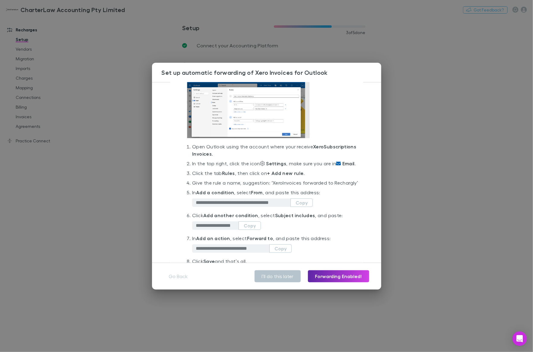
scroll to position [47, 0]
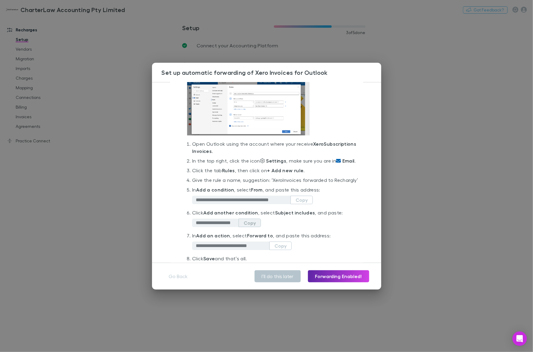
click at [251, 223] on button "Copy" at bounding box center [249, 223] width 22 height 8
click at [281, 226] on li "**********" at bounding box center [275, 220] width 166 height 23
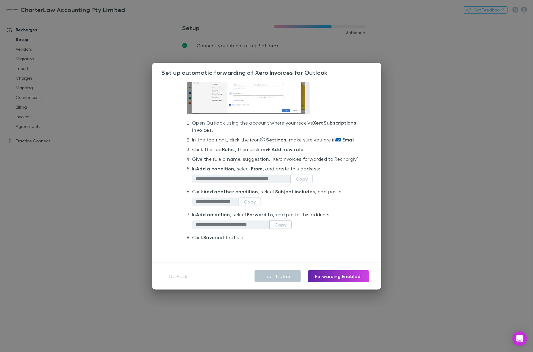
scroll to position [68, 0]
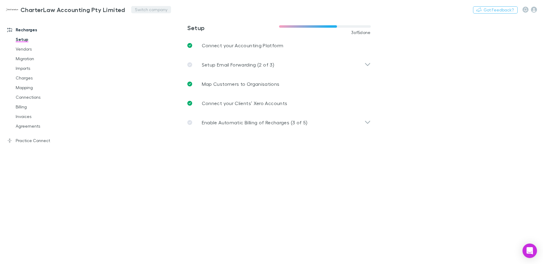
click at [131, 9] on button "Switch company" at bounding box center [151, 9] width 40 height 7
type input "****"
drag, startPoint x: 167, startPoint y: 33, endPoint x: 173, endPoint y: 30, distance: 7.4
click at [167, 33] on li "Ipsum Advisors" at bounding box center [170, 36] width 105 height 10
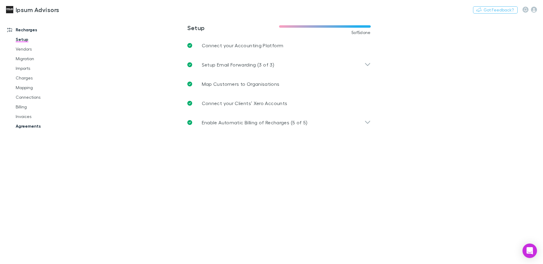
click at [33, 126] on link "Agreements" at bounding box center [43, 126] width 67 height 10
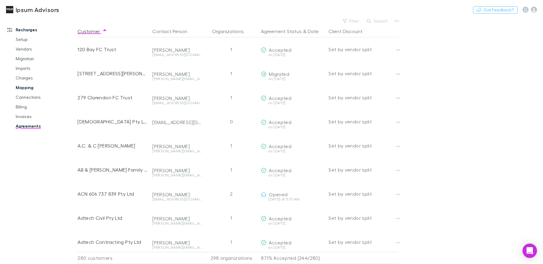
click at [30, 91] on link "Mapping" at bounding box center [43, 88] width 67 height 10
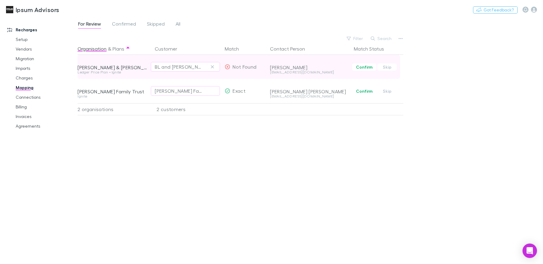
click at [281, 74] on div "[EMAIL_ADDRESS][DOMAIN_NAME]" at bounding box center [309, 73] width 79 height 4
click at [281, 74] on div "bjhumbert@bigpond.com" at bounding box center [309, 73] width 79 height 4
click at [117, 67] on div "B.L. & J.F. Humbert" at bounding box center [112, 68] width 70 height 6
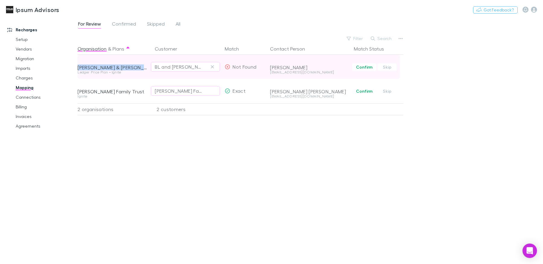
click at [117, 67] on div "B.L. & J.F. Humbert" at bounding box center [112, 68] width 70 height 6
click at [109, 68] on div "B.L. & J.F. Humbert" at bounding box center [112, 68] width 70 height 6
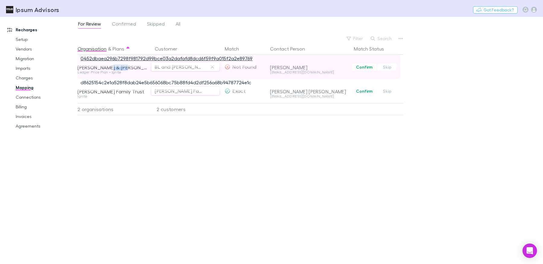
click at [133, 58] on link "0452dbaea296b7298f981792d99bce03a2dafafd8dcd6f59f9a015f2a2e89769" at bounding box center [166, 58] width 172 height 6
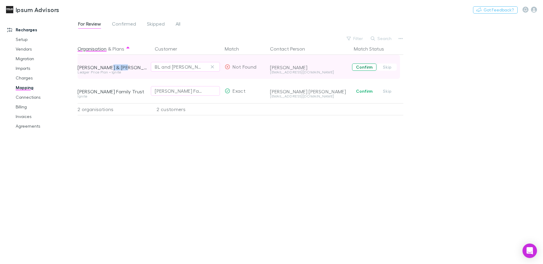
click at [356, 67] on button "Confirm" at bounding box center [364, 67] width 24 height 7
click at [129, 25] on span "Confirmed" at bounding box center [124, 25] width 24 height 8
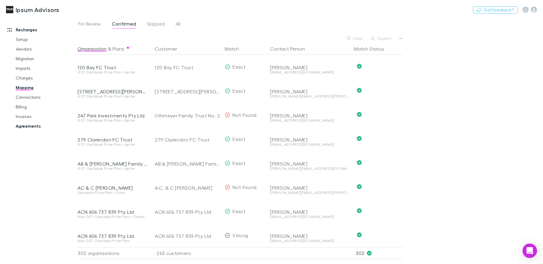
click at [31, 129] on link "Agreements" at bounding box center [43, 126] width 67 height 10
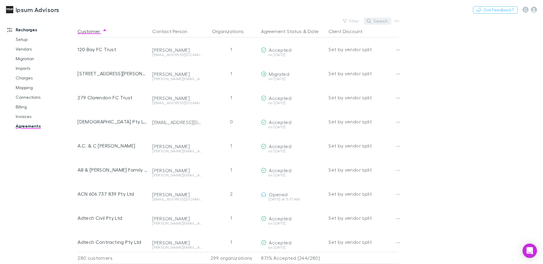
click at [372, 21] on button "Search" at bounding box center [377, 20] width 27 height 7
click at [367, 22] on input "**" at bounding box center [367, 21] width 30 height 8
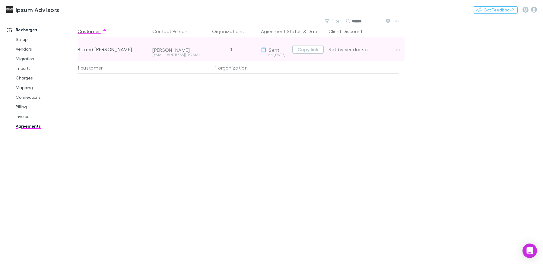
type input "******"
click at [179, 55] on div "ashwood4340@gmail.com" at bounding box center [176, 55] width 49 height 4
click at [180, 55] on div "ashwood4340@gmail.com" at bounding box center [176, 55] width 49 height 4
click at [399, 49] on icon "button" at bounding box center [398, 50] width 4 height 5
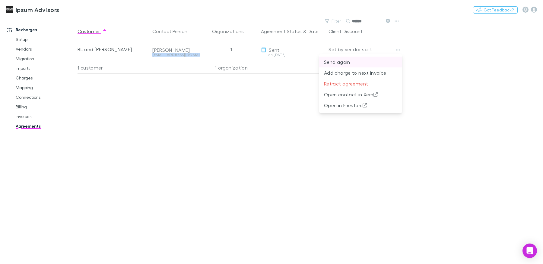
click at [383, 60] on p "Send again" at bounding box center [360, 61] width 73 height 7
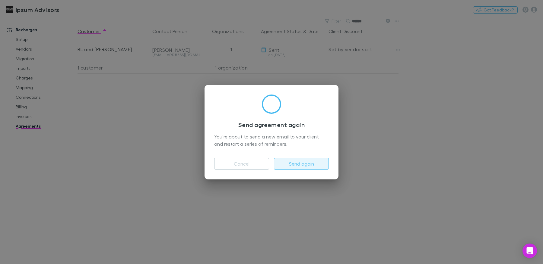
click at [302, 164] on button "Send again" at bounding box center [301, 164] width 55 height 12
